Goal: Task Accomplishment & Management: Complete application form

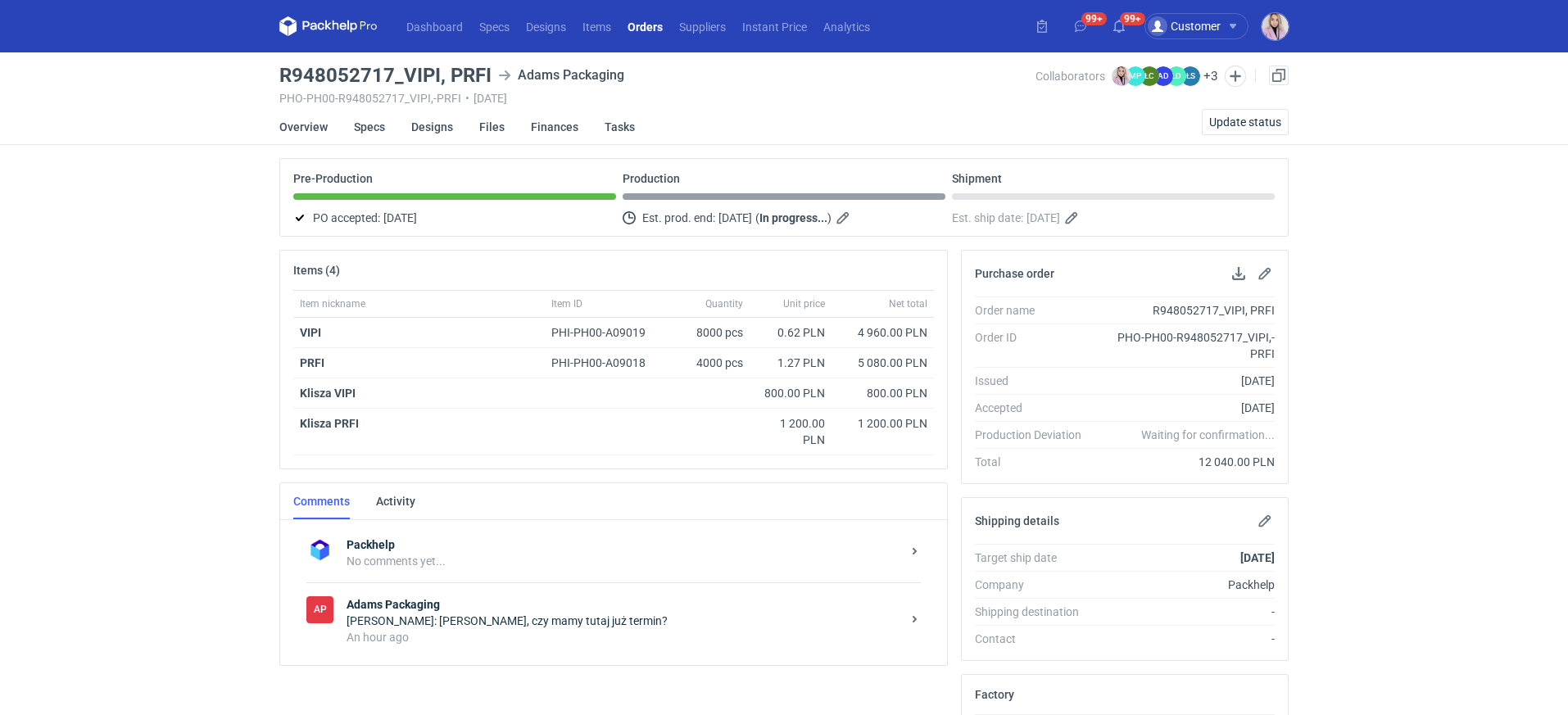
click at [477, 76] on h3 "R948052717_VIPI, PRFI" at bounding box center [386, 75] width 213 height 20
copy h3 "PRFI"
drag, startPoint x: 403, startPoint y: 76, endPoint x: 492, endPoint y: 79, distance: 89.1
click at [491, 81] on div "R948052717_VIPI, PRFI Adams Packaging" at bounding box center [658, 75] width 756 height 20
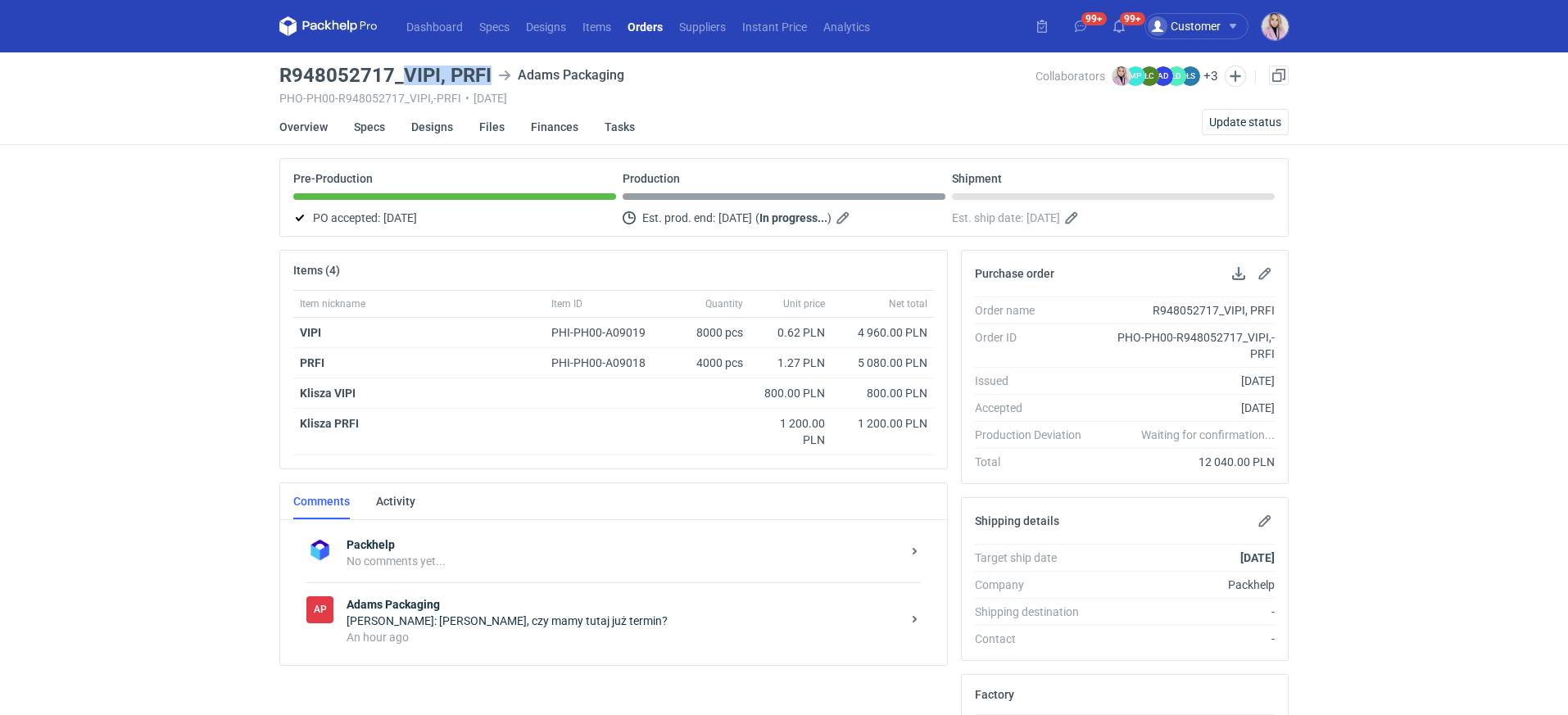
copy h3 "VIPI, PRFI"
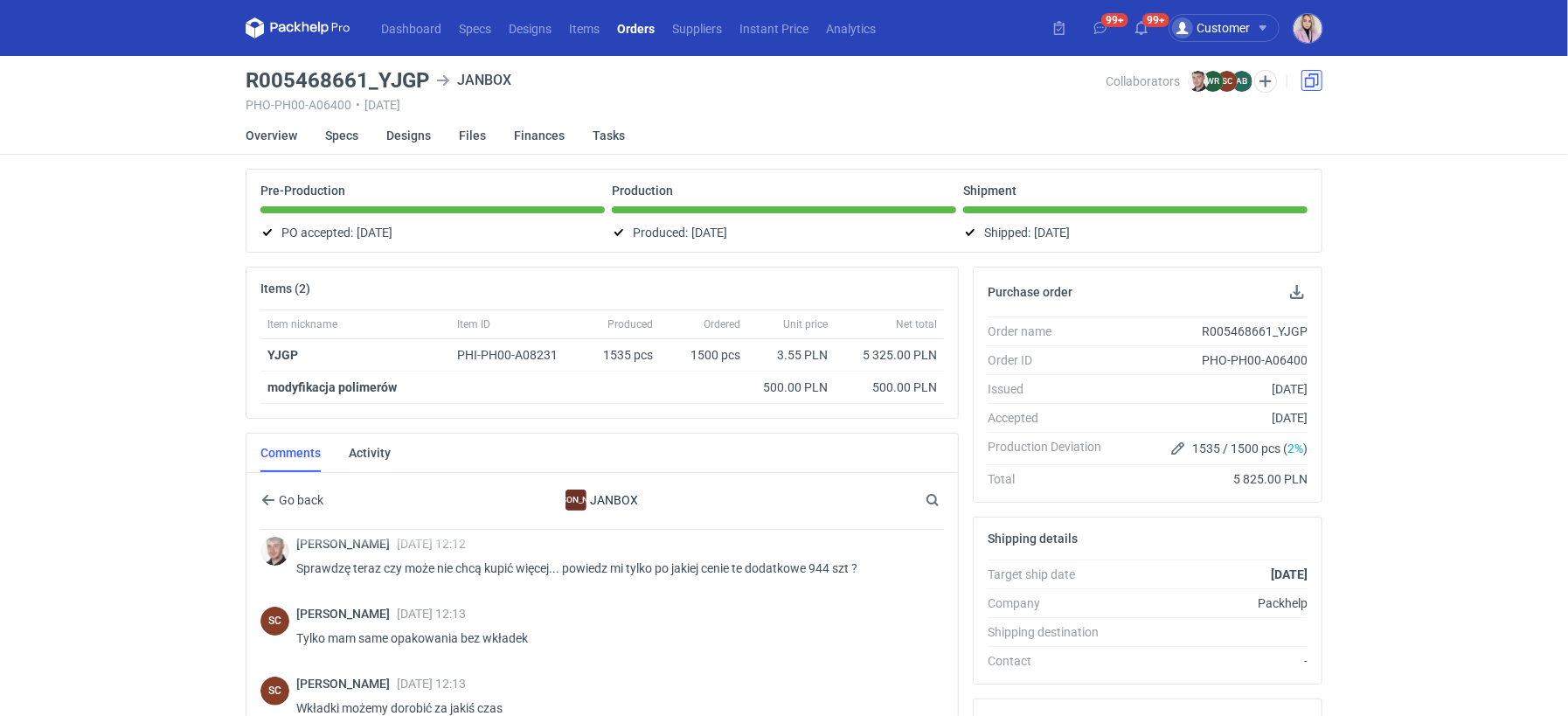
click at [1302, 77] on link at bounding box center [1312, 80] width 21 height 21
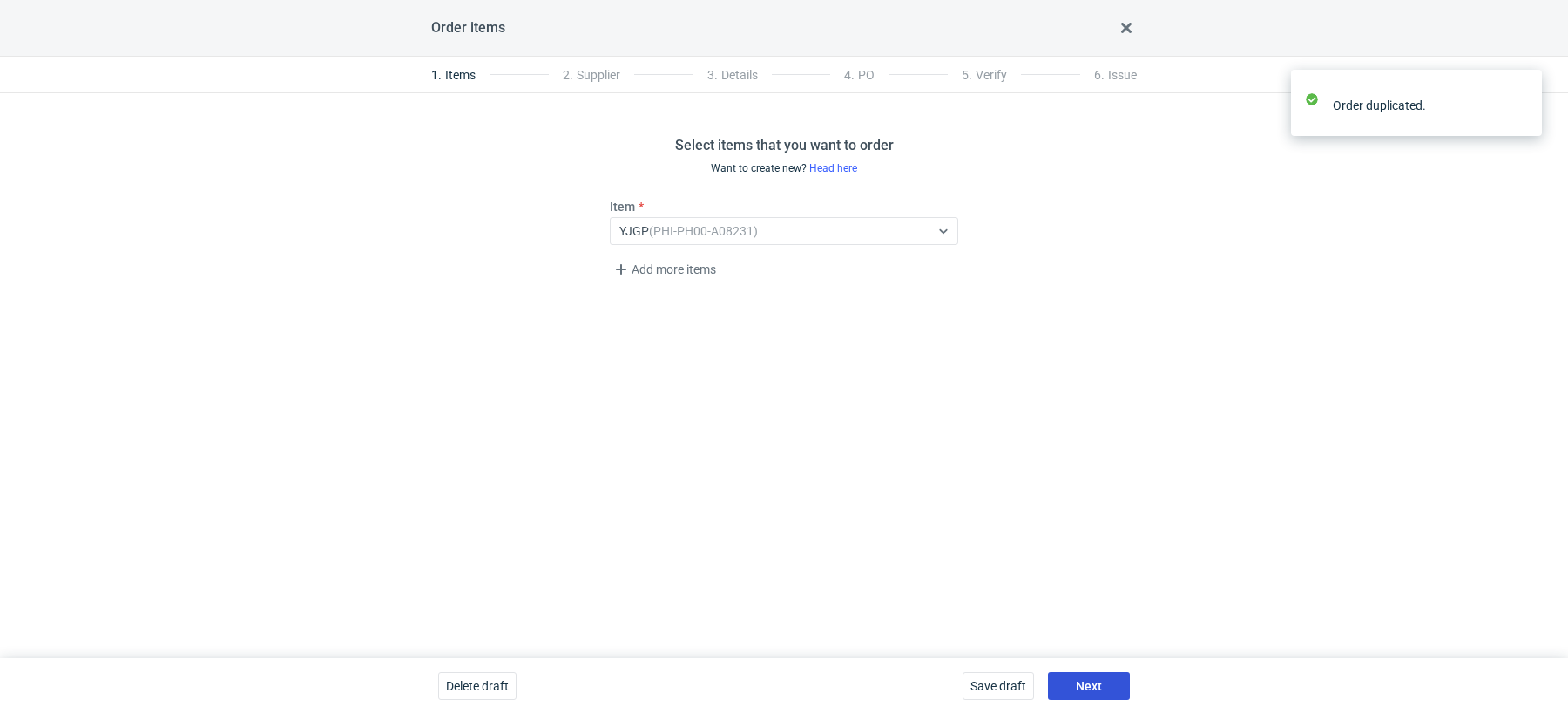
click at [1079, 679] on span "Next" at bounding box center [1088, 685] width 26 height 12
click at [1080, 679] on span "Next" at bounding box center [1088, 685] width 26 height 12
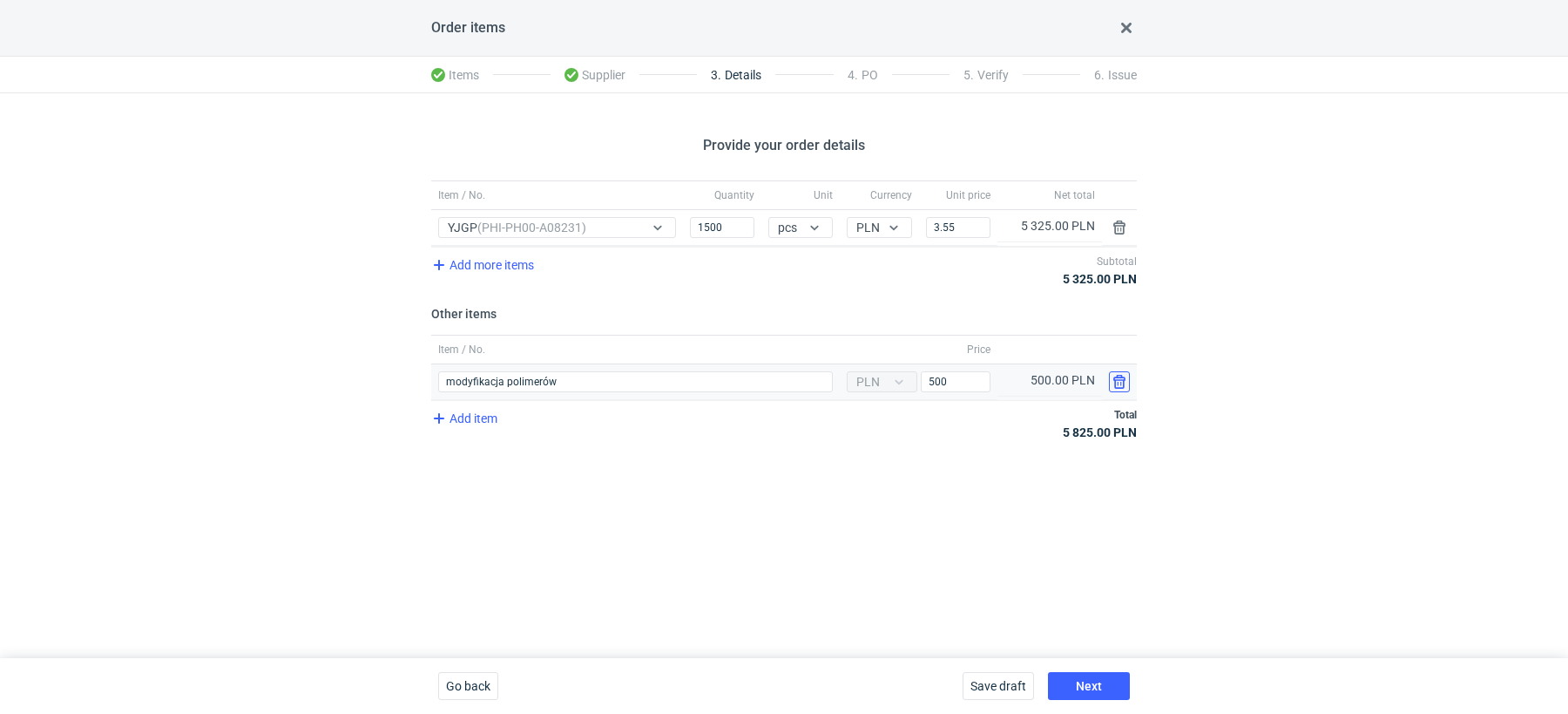
click at [1119, 383] on button "button" at bounding box center [1119, 381] width 21 height 21
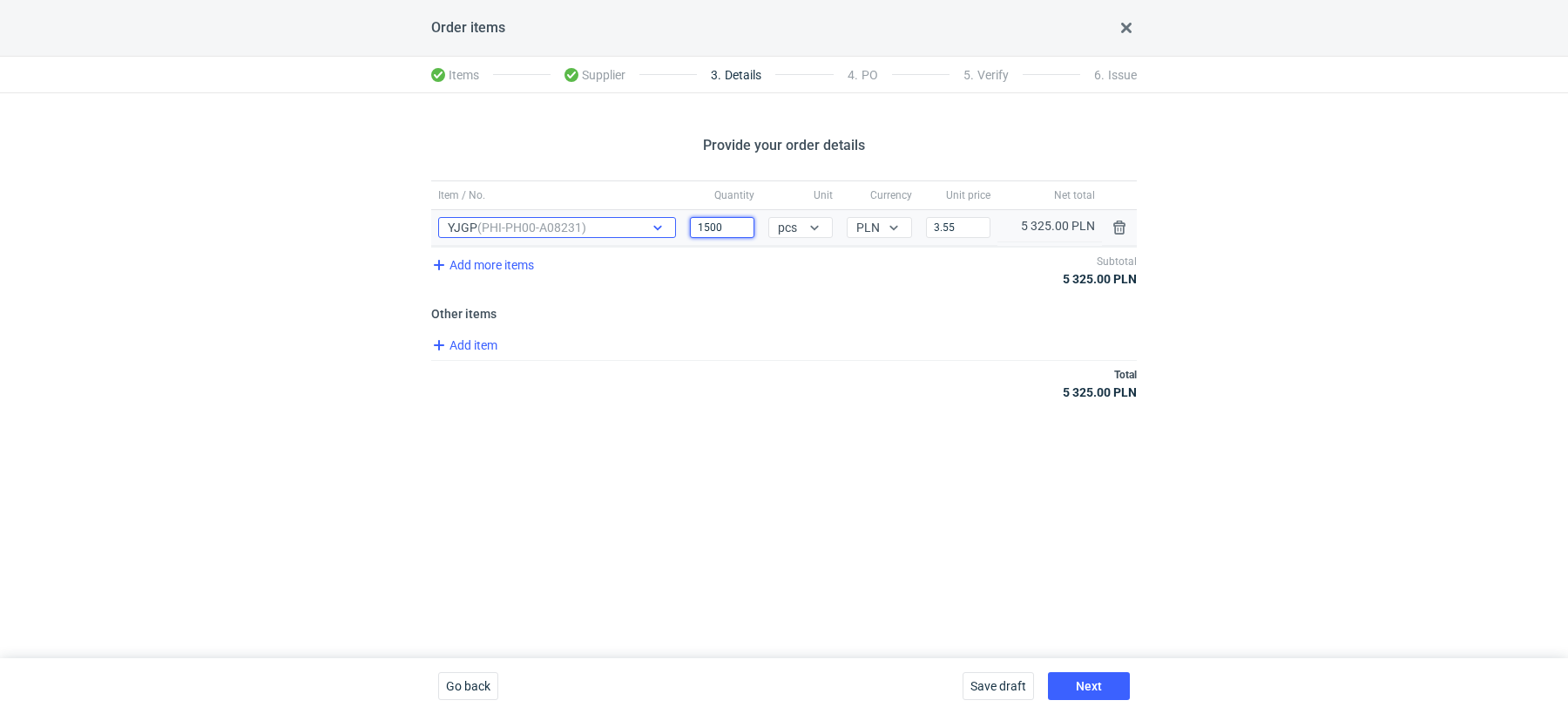
drag, startPoint x: 728, startPoint y: 222, endPoint x: 550, endPoint y: 219, distance: 178.0
click at [710, 221] on input "1500" at bounding box center [722, 227] width 65 height 21
type input "1"
type input "100"
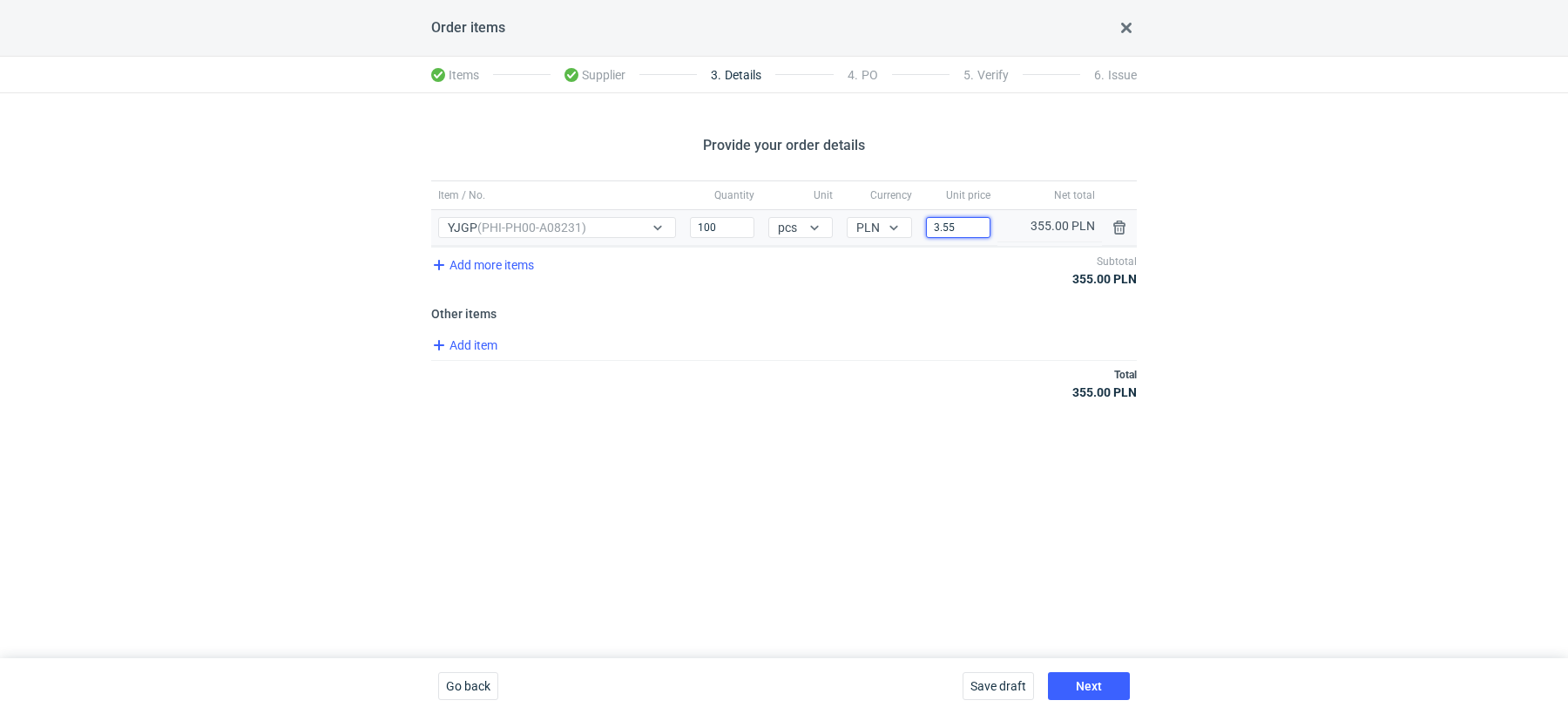
click at [979, 232] on input "3.55" at bounding box center [958, 227] width 65 height 21
type input "3.8"
click at [699, 234] on input "100" at bounding box center [722, 227] width 65 height 21
type input "800"
click at [753, 344] on div "Add item" at bounding box center [782, 347] width 709 height 26
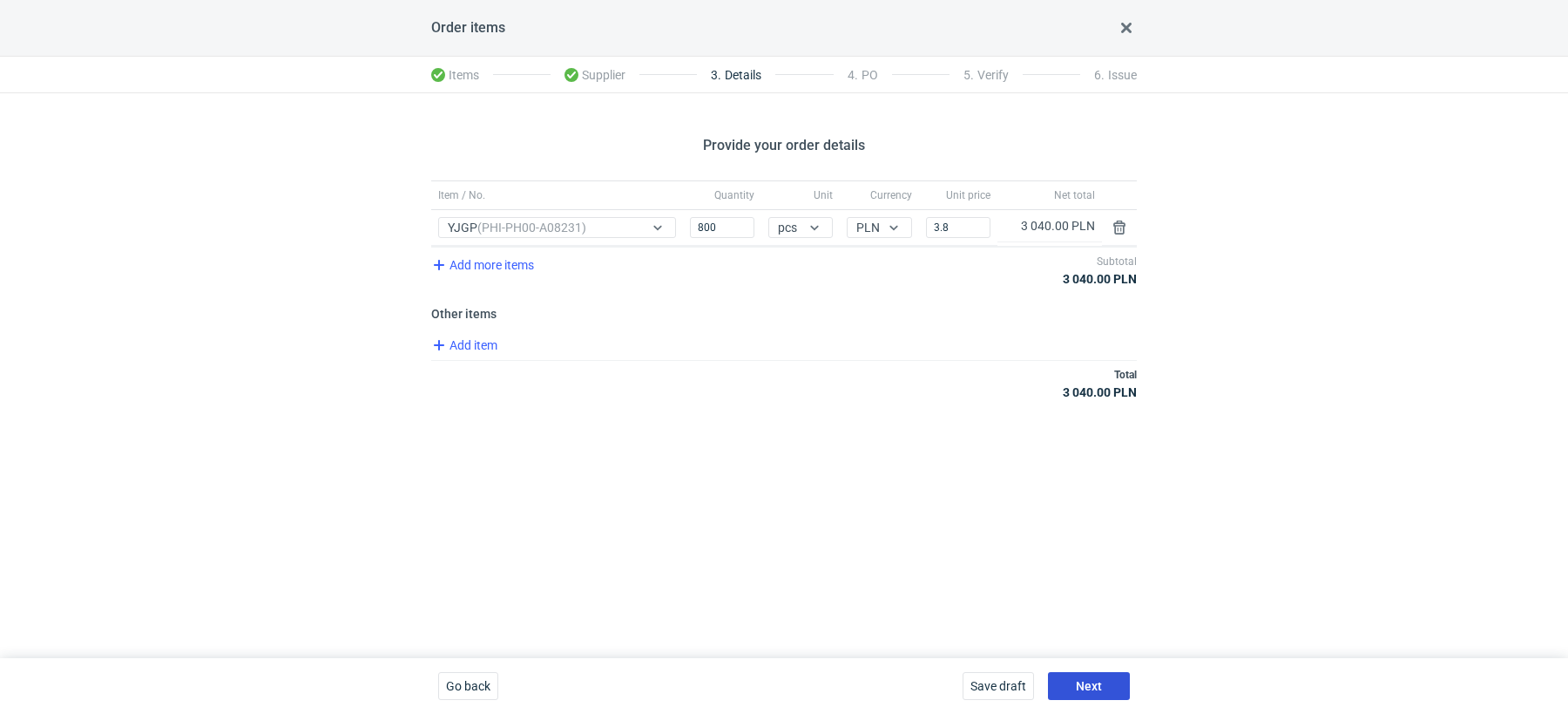
click at [1077, 679] on span "Next" at bounding box center [1088, 685] width 26 height 12
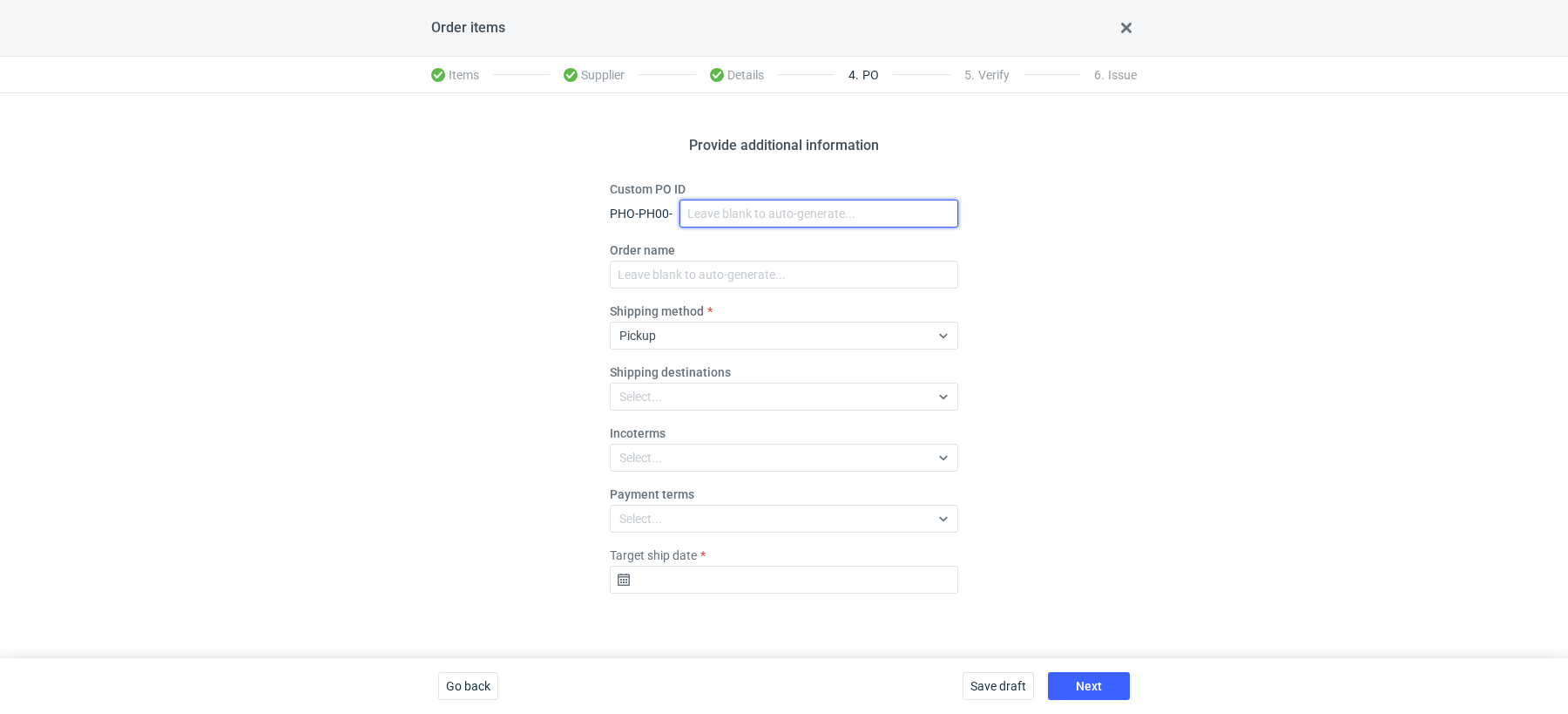
click at [694, 222] on input "Custom PO ID" at bounding box center [819, 213] width 279 height 28
paste input "R832330287_YPPI"
type input "R832330287_YPPI"
click at [664, 257] on label "Order name" at bounding box center [643, 250] width 66 height 17
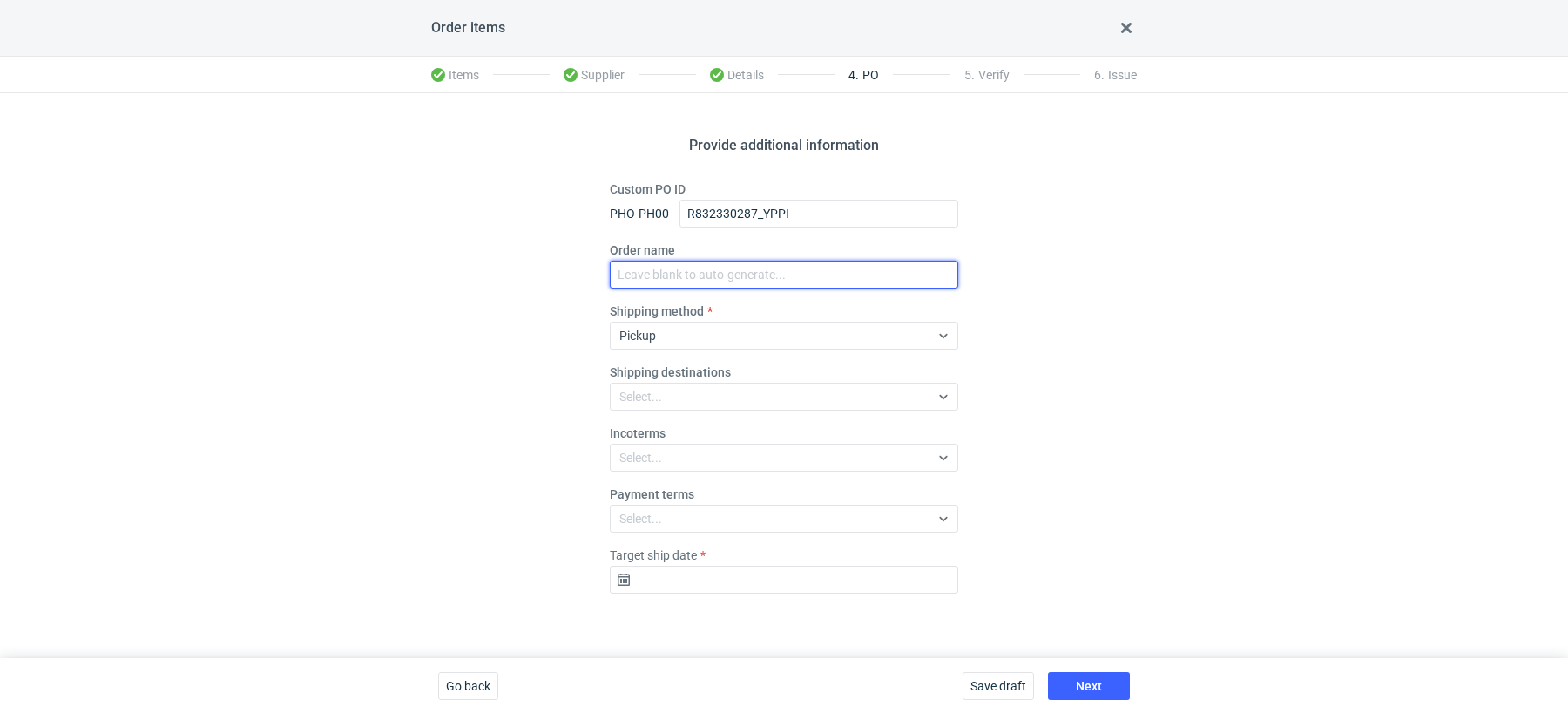
click at [664, 261] on input "Order name" at bounding box center [784, 274] width 348 height 28
paste input "R832330287_YPPI"
type input "R832330287_YPPI"
click at [656, 464] on div "Select..." at bounding box center [640, 457] width 43 height 17
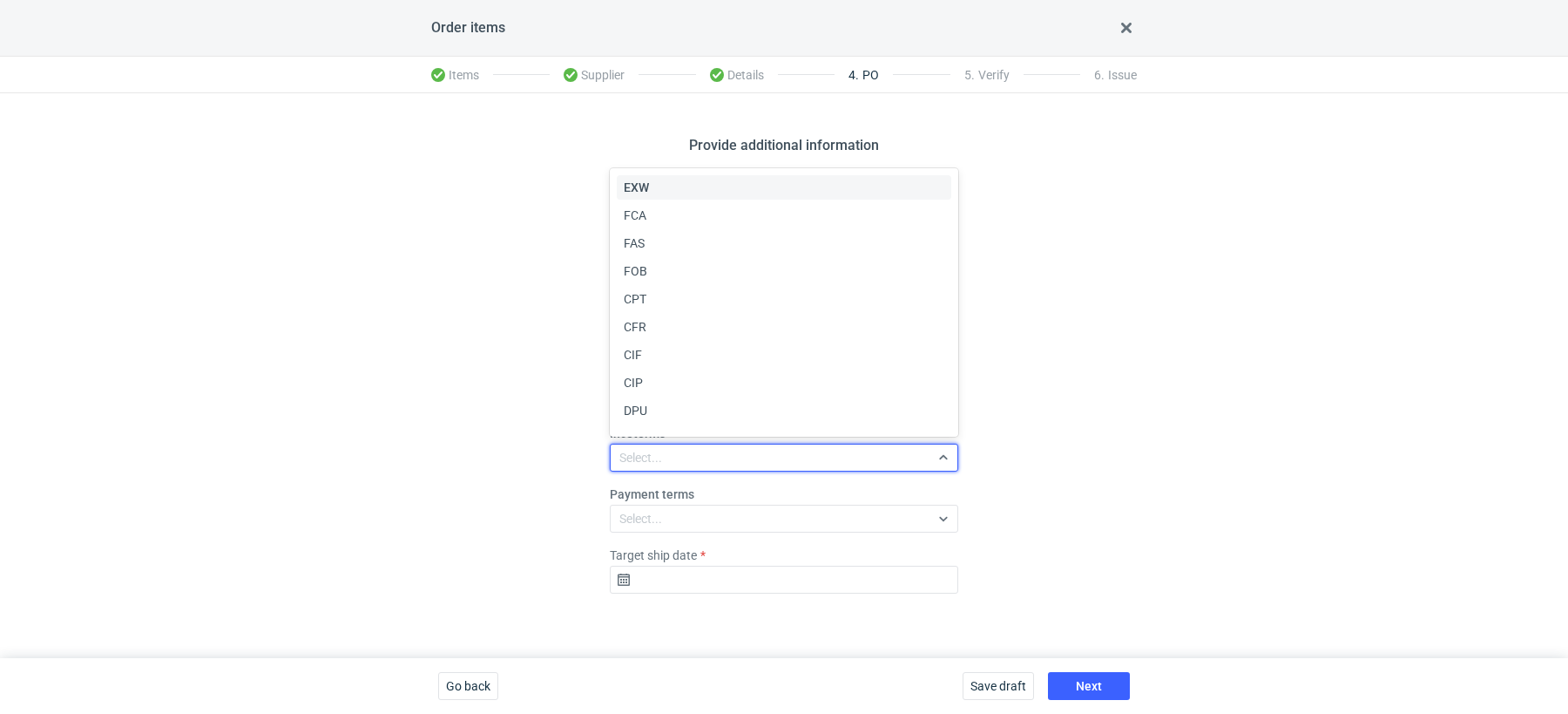
click at [640, 189] on span "EXW" at bounding box center [636, 187] width 26 height 17
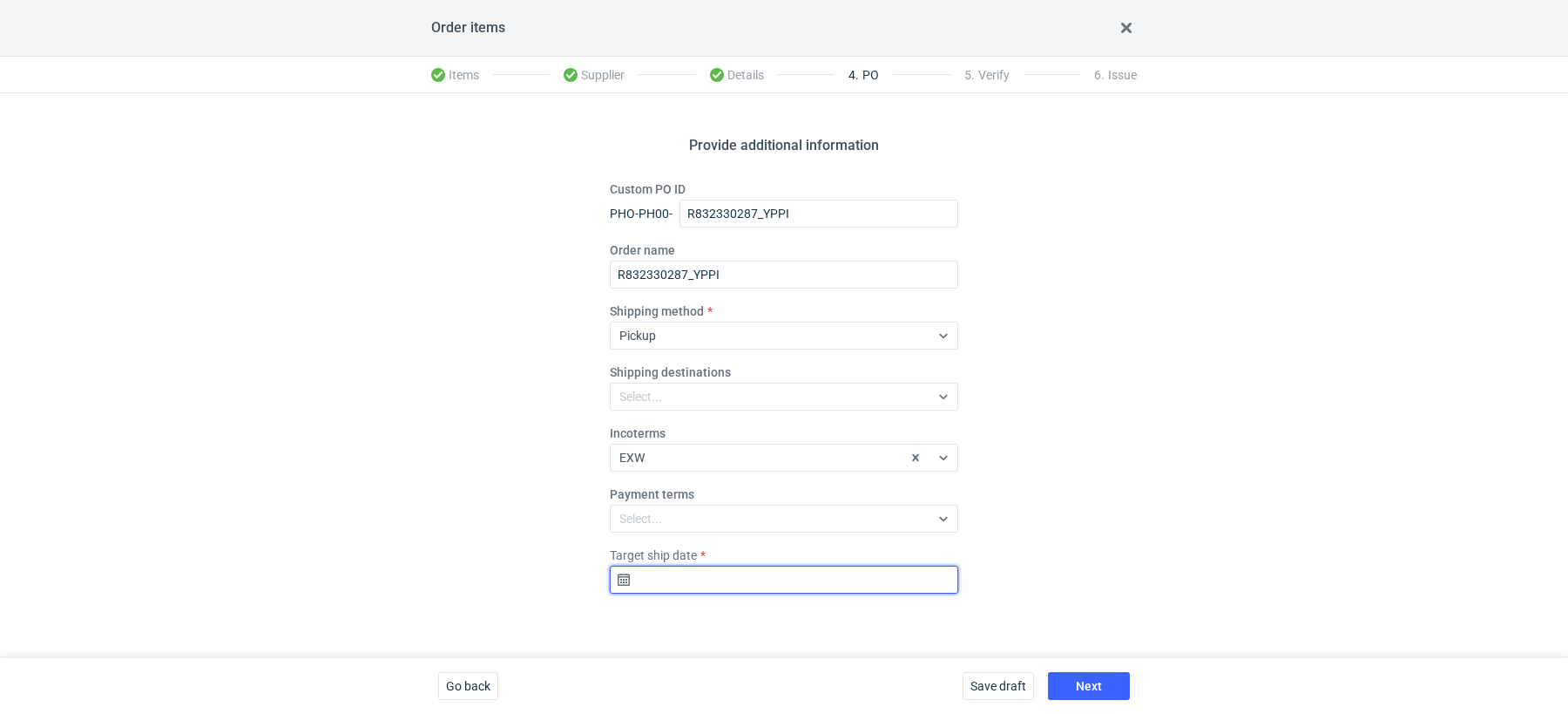
click at [692, 567] on input "Target ship date" at bounding box center [784, 579] width 348 height 28
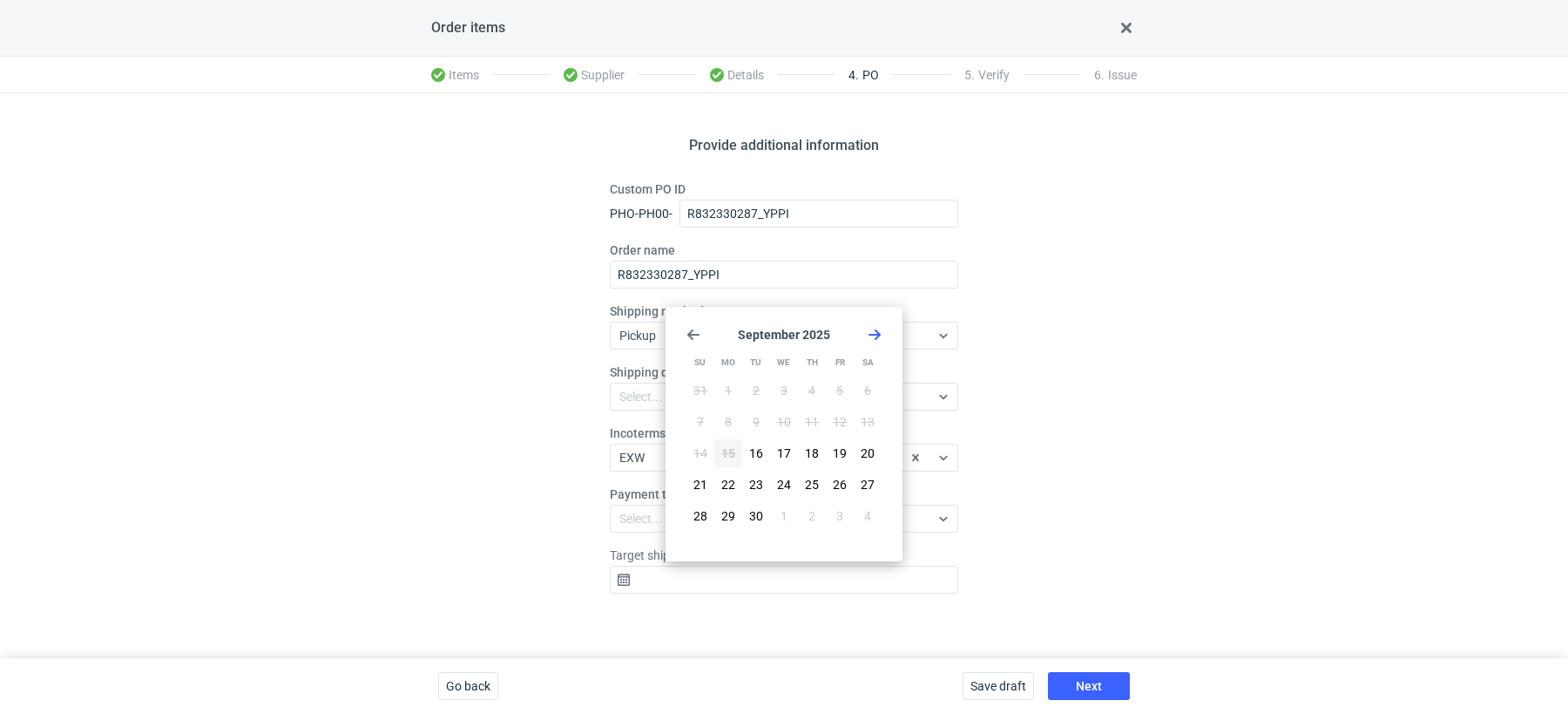
click at [880, 336] on icon "Go forward 1 month" at bounding box center [874, 334] width 14 height 14
click at [738, 418] on button "6" at bounding box center [728, 421] width 28 height 28
type input "[DATE]"
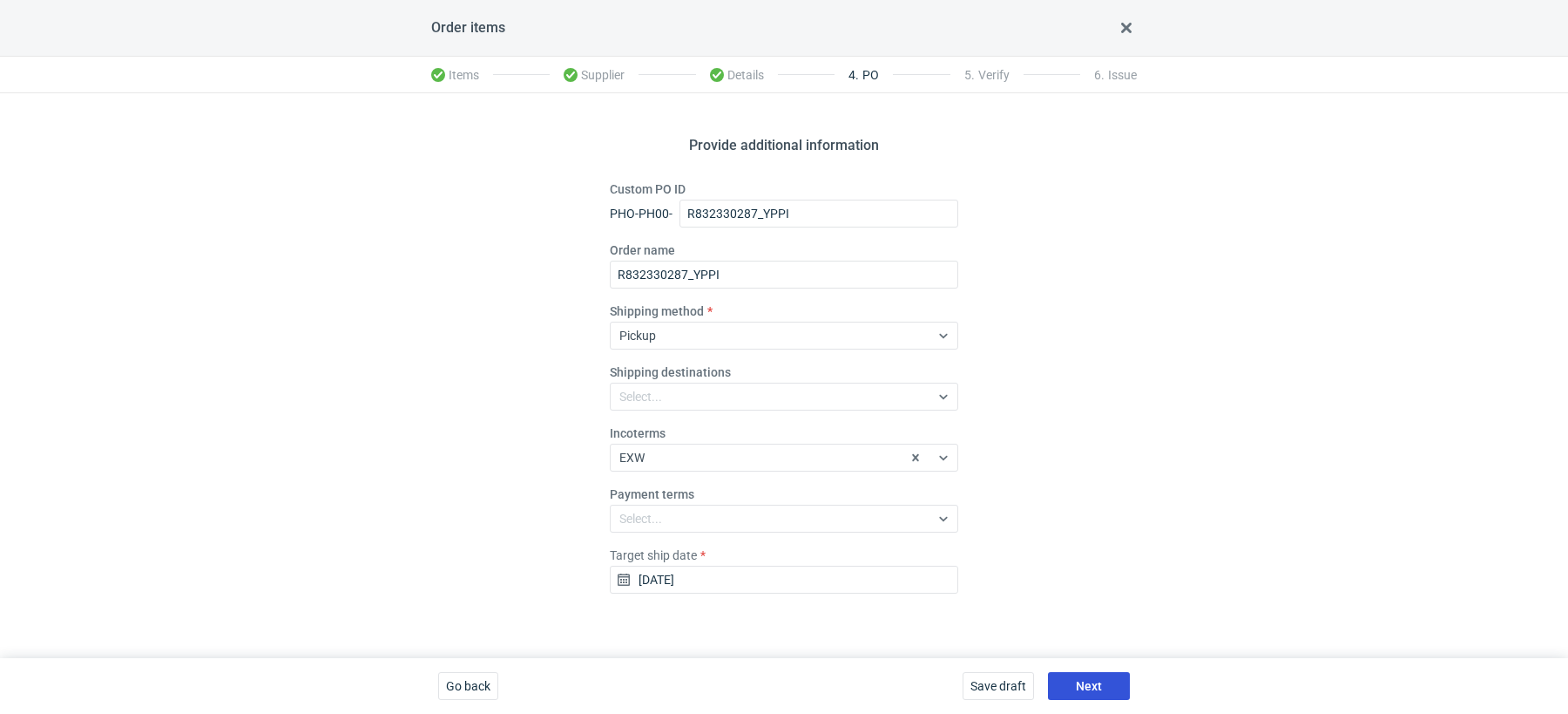
click at [1088, 685] on span "Next" at bounding box center [1088, 685] width 26 height 12
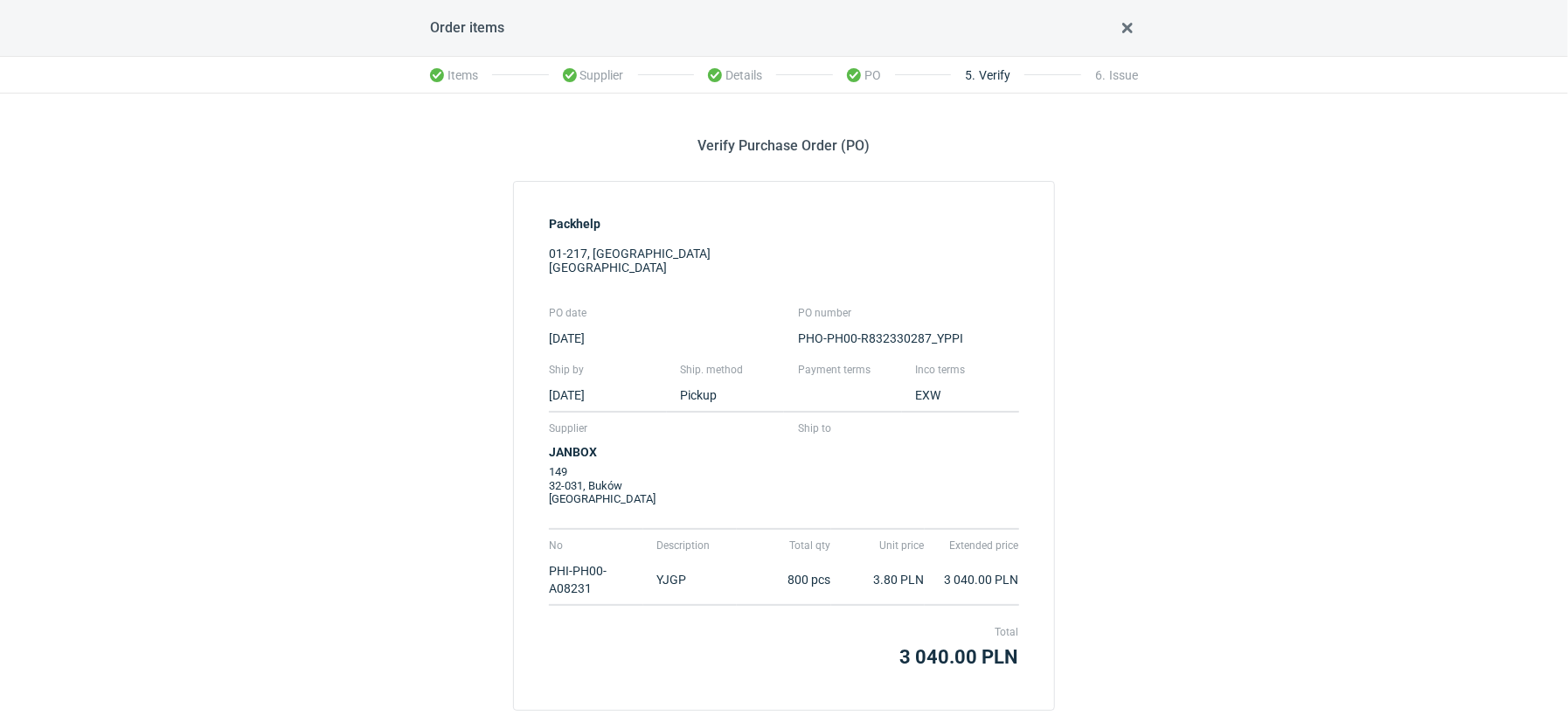
scroll to position [112, 0]
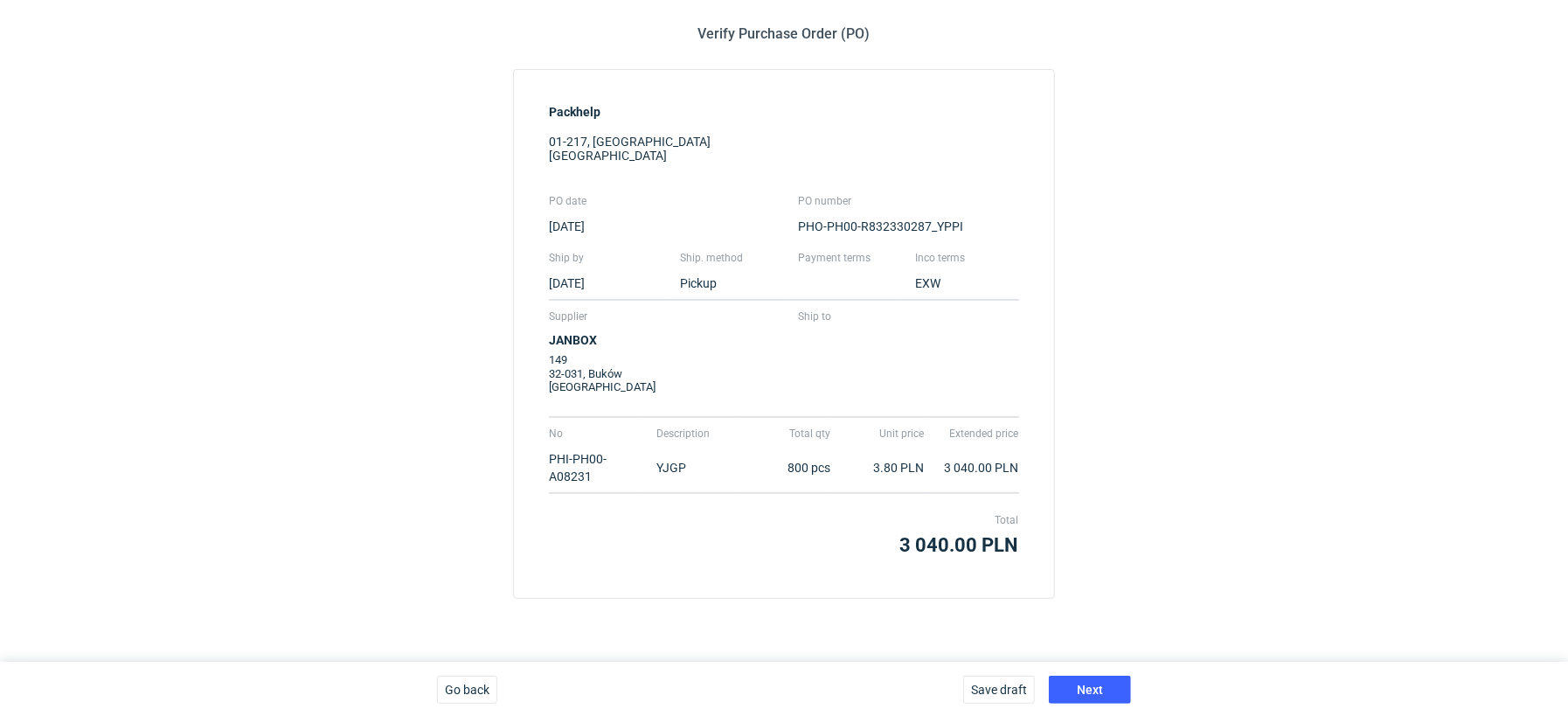
click at [1065, 666] on div "Save draft Next" at bounding box center [1047, 689] width 182 height 56
click at [1075, 676] on button "Next" at bounding box center [1090, 689] width 82 height 28
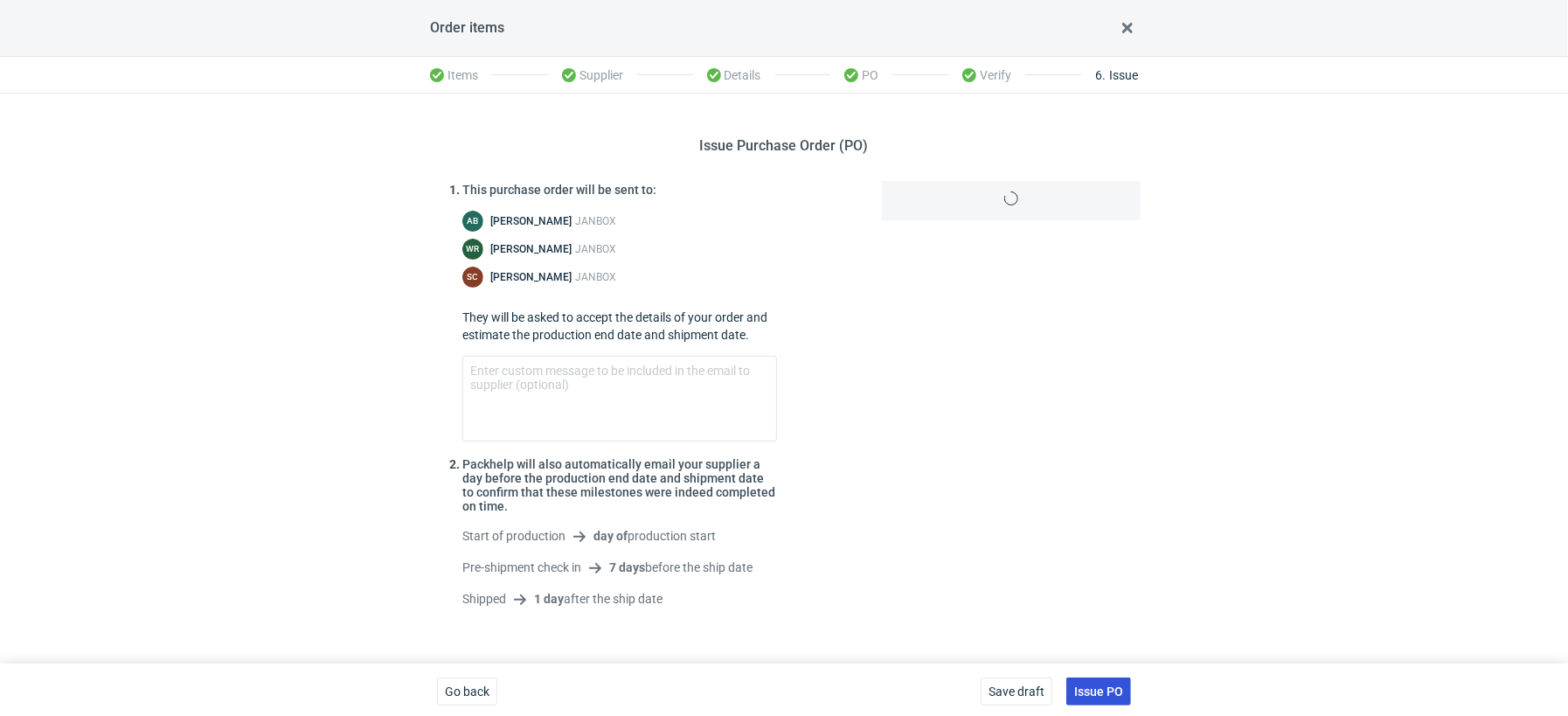
click at [1127, 684] on button "Issue PO" at bounding box center [1099, 691] width 65 height 28
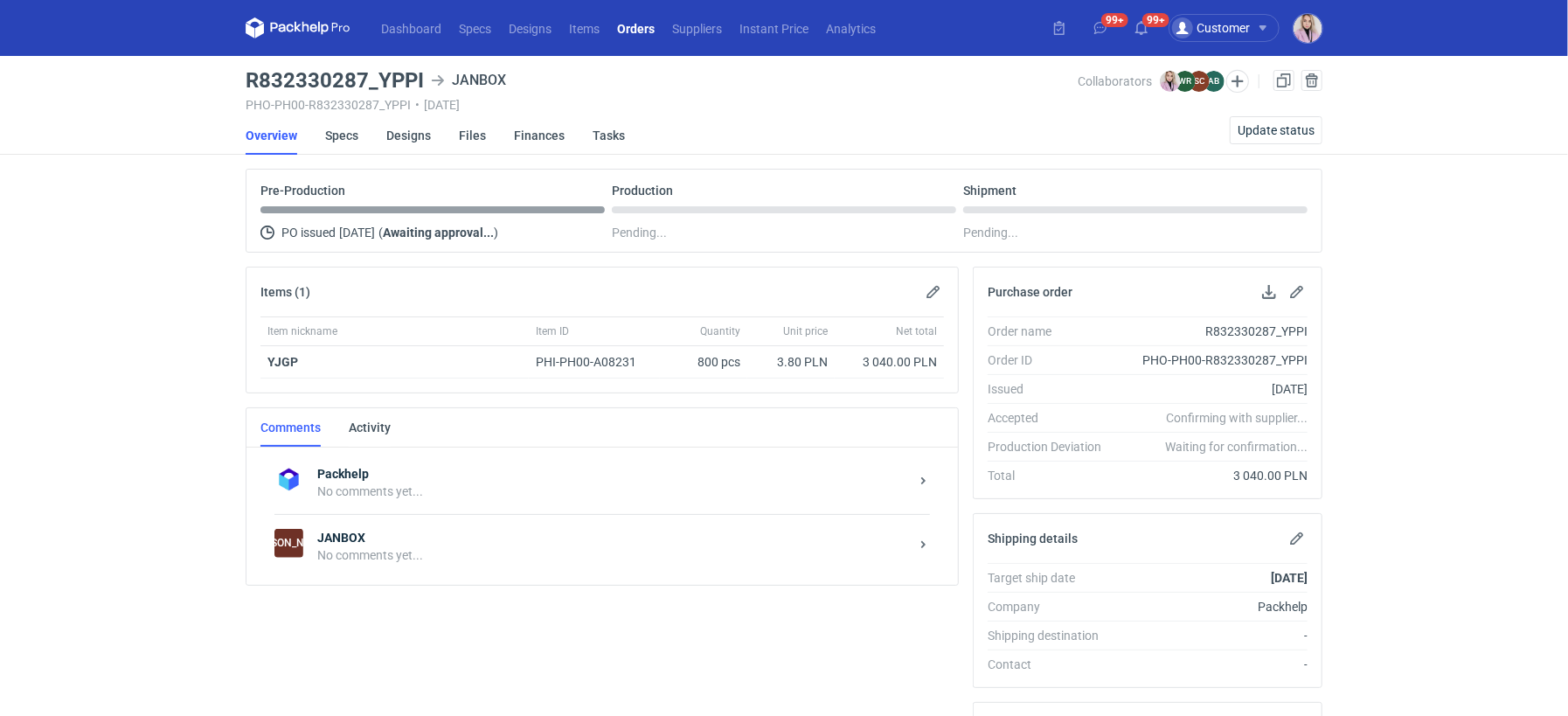
click at [391, 547] on div "No comments yet..." at bounding box center [613, 554] width 592 height 17
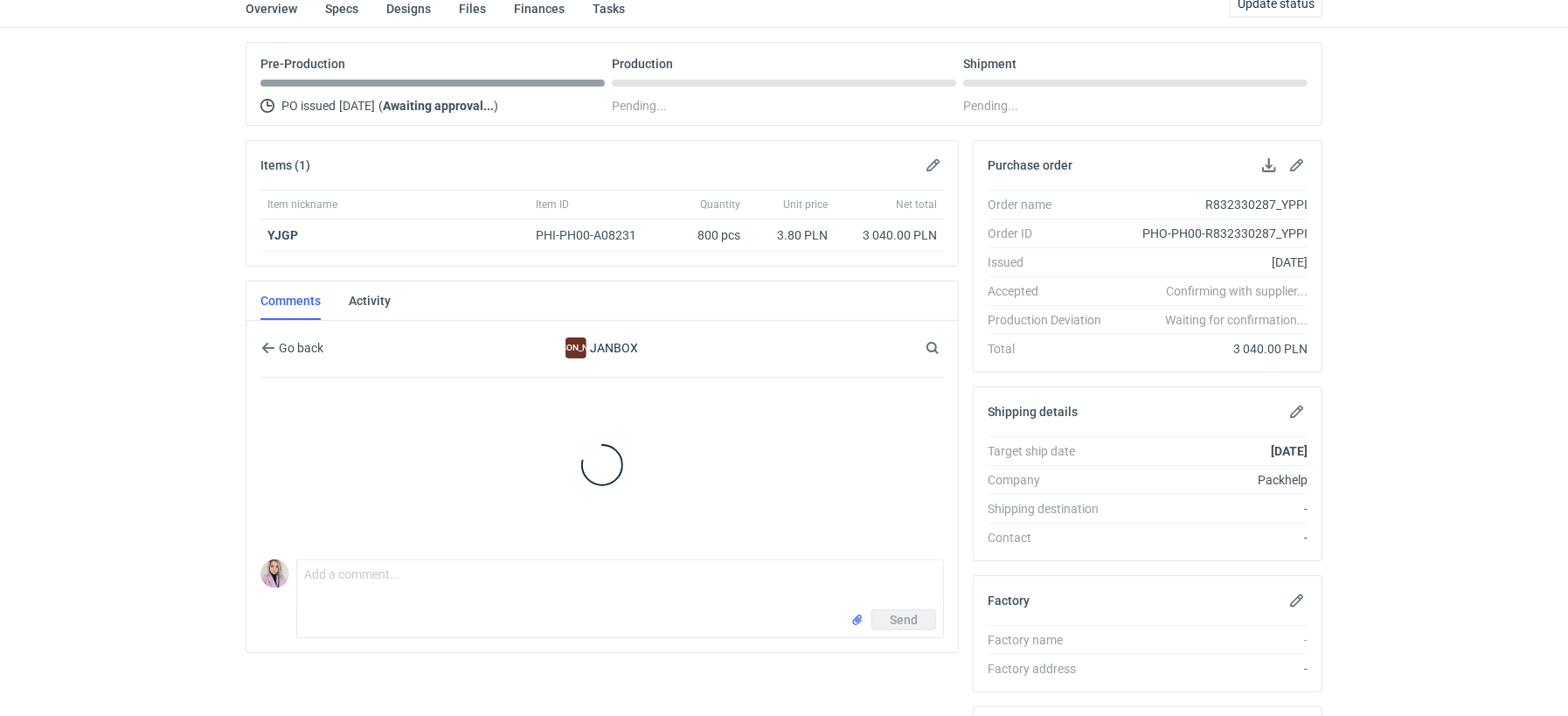
scroll to position [168, 0]
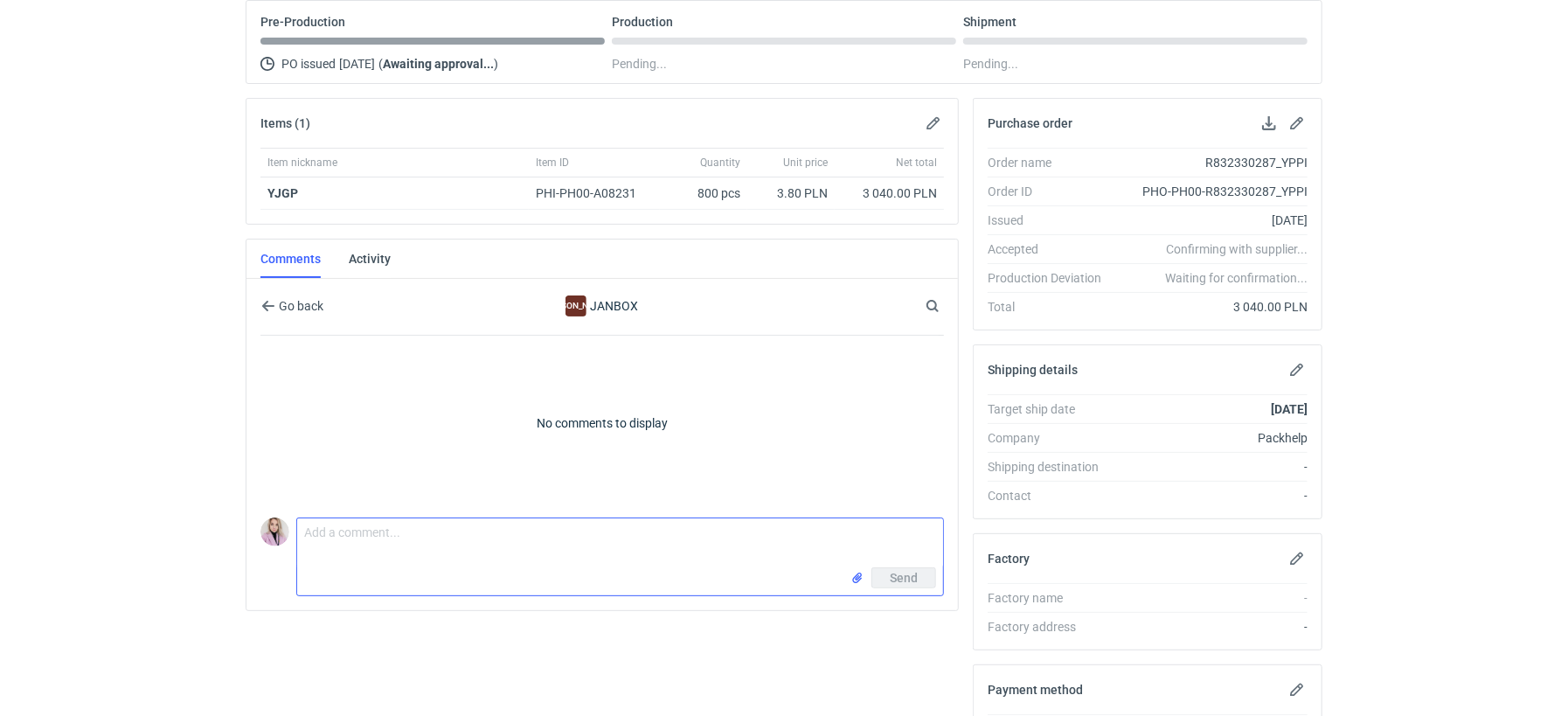
click at [344, 548] on textarea "Comment message" at bounding box center [620, 543] width 646 height 49
paste textarea "R005468661_YJGP"
click at [482, 523] on textarea "Sylwia, to powtórka zamówienia R005468661_YJGP" at bounding box center [620, 543] width 646 height 49
click at [612, 529] on textarea "Sylwia, to powtórka zamówienia R005468661_YJGP" at bounding box center [620, 543] width 646 height 49
paste textarea "CBJE - 1"
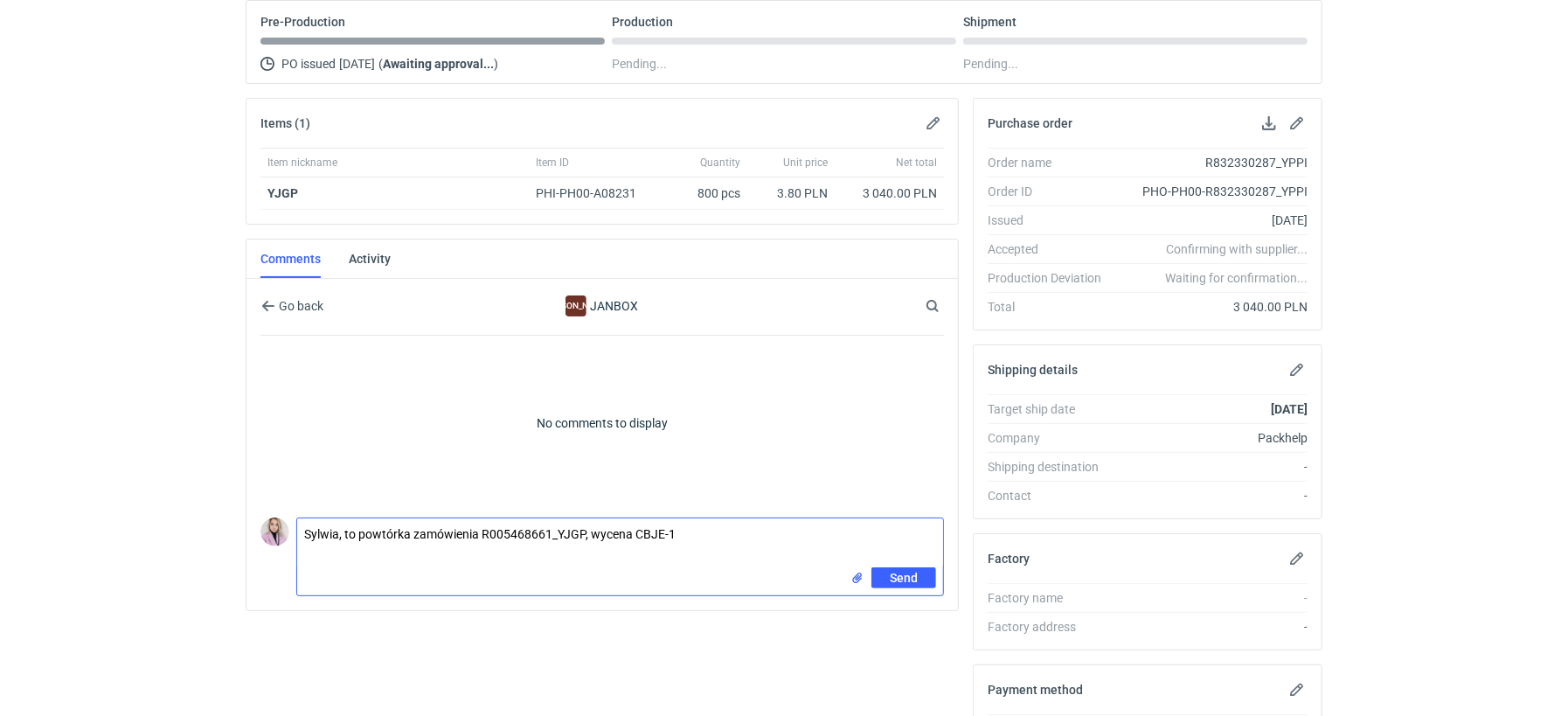
click at [759, 543] on textarea "Sylwia, to powtórka zamówienia R005468661_YJGP, wycena CBJE-1" at bounding box center [620, 543] width 646 height 49
type textarea "Sylwia, to powtórka zamówienia R005468661_YJGP, wycena CBJE-1"
click at [899, 572] on span "Send" at bounding box center [904, 577] width 28 height 12
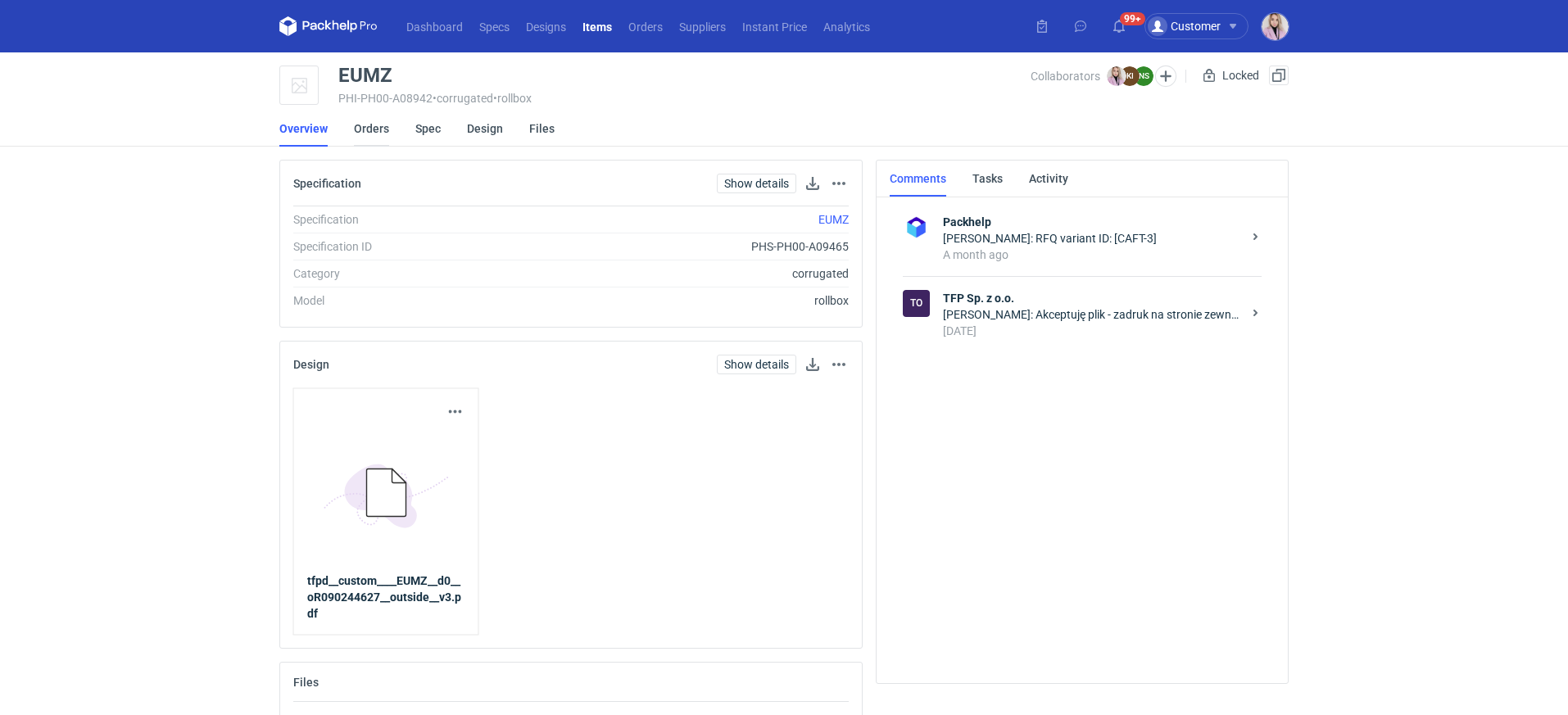
click at [369, 125] on link "Orders" at bounding box center [371, 129] width 35 height 36
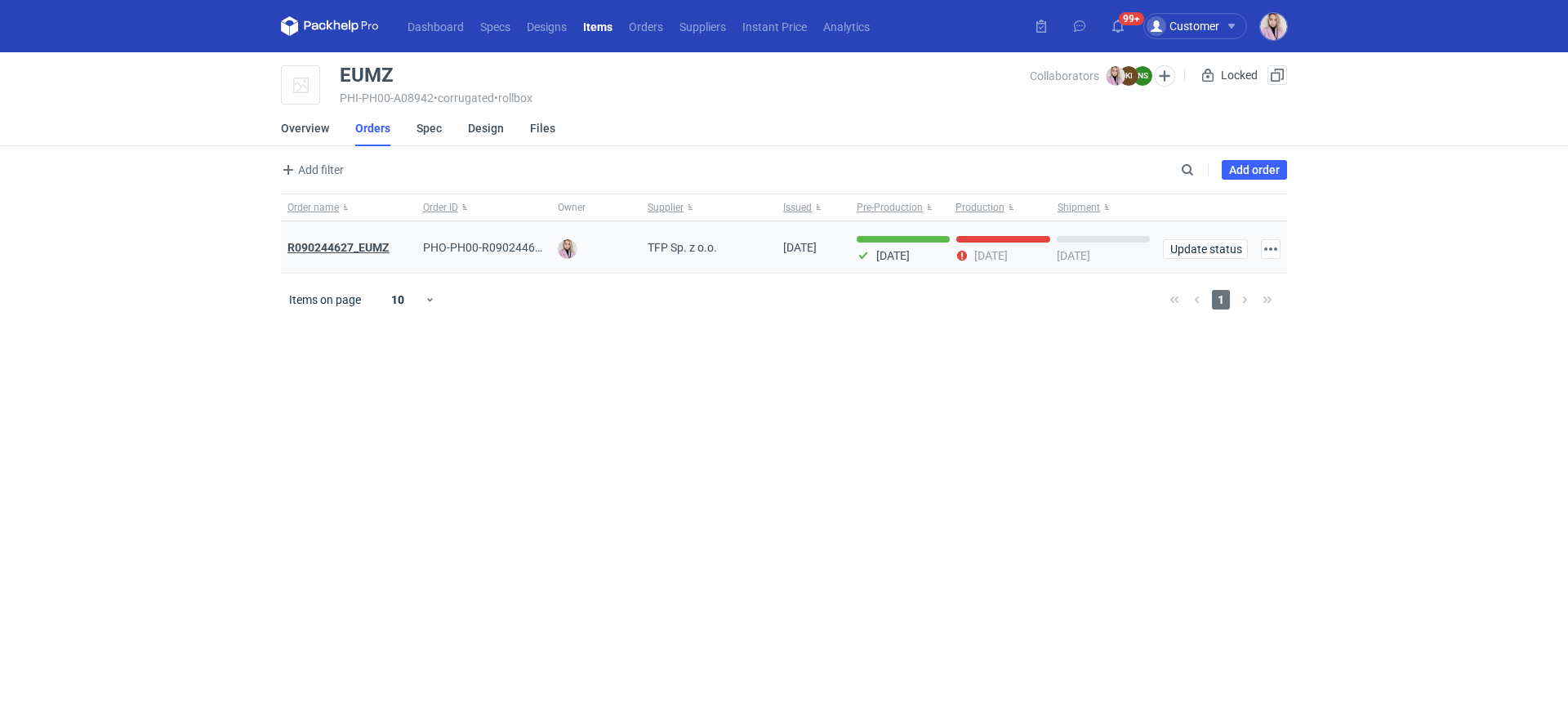
click at [340, 244] on strong "R090244627_EUMZ" at bounding box center [338, 247] width 102 height 13
